Goal: Find specific page/section: Find specific page/section

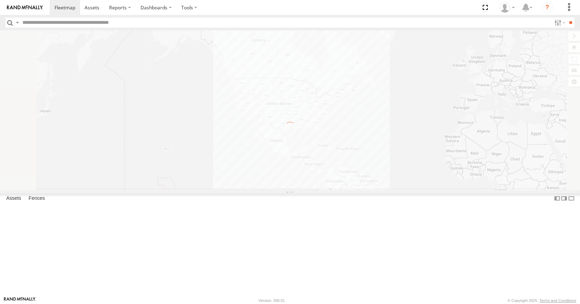
click at [31, 21] on input "text" at bounding box center [286, 23] width 532 height 10
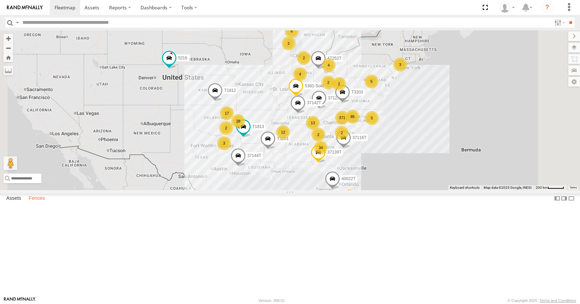
click at [43, 204] on label "Fences" at bounding box center [36, 199] width 23 height 10
click at [0, 0] on div "[PERSON_NAME]-Advance" at bounding box center [0, 0] width 0 height 0
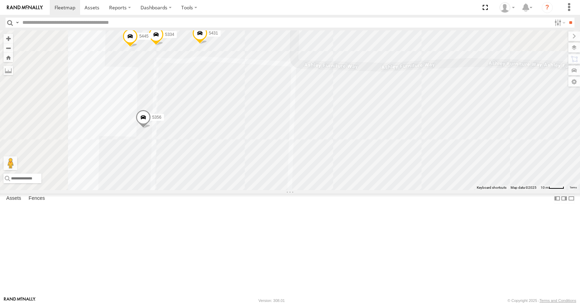
drag, startPoint x: 334, startPoint y: 127, endPoint x: 364, endPoint y: 235, distance: 112.0
click at [364, 190] on div "5437 5429 5334 5430 5431 5356 5443 5445" at bounding box center [290, 110] width 580 height 160
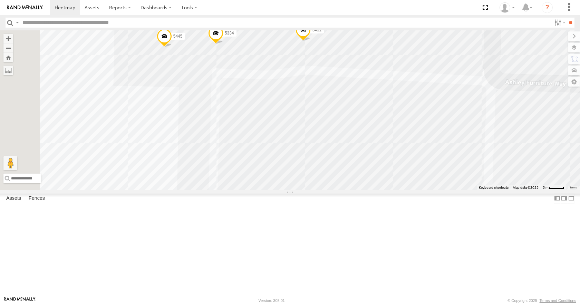
drag, startPoint x: 331, startPoint y: 141, endPoint x: 509, endPoint y: 277, distance: 223.7
click at [509, 190] on div "5437 5429 5334 5430 5431 5356 5443 5445" at bounding box center [290, 110] width 580 height 160
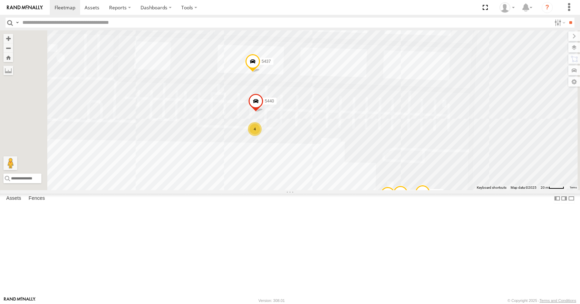
drag, startPoint x: 463, startPoint y: 154, endPoint x: 441, endPoint y: 220, distance: 69.3
click at [468, 190] on div "5437 5429 5334 5430 5431 5356 5443 5445 4 5440" at bounding box center [290, 110] width 580 height 160
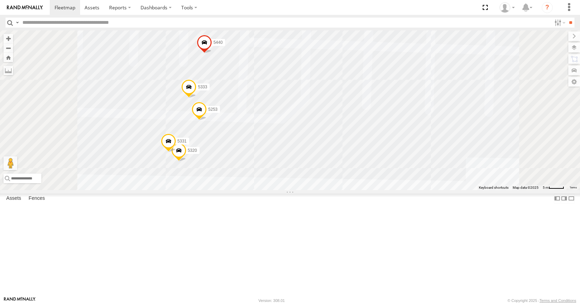
click at [27, 22] on input "text" at bounding box center [286, 23] width 532 height 10
